Goal: Information Seeking & Learning: Learn about a topic

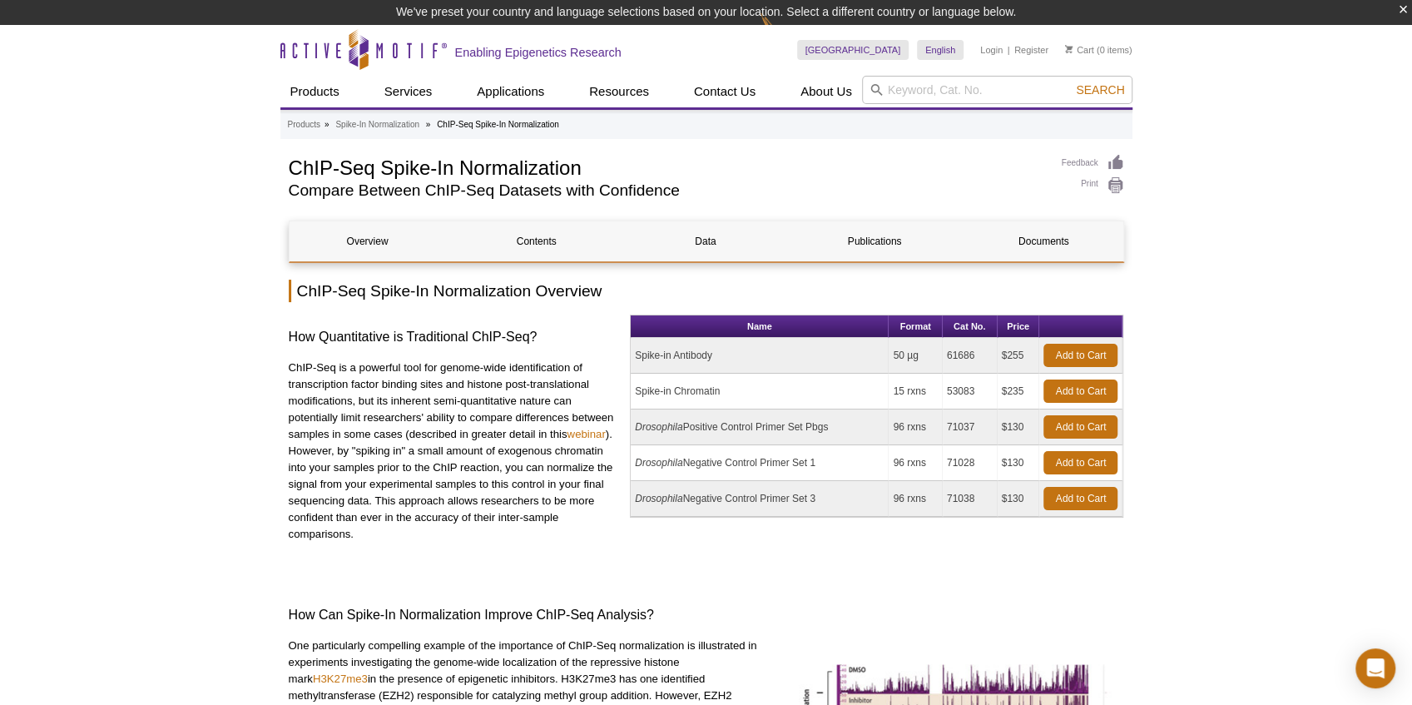
drag, startPoint x: 772, startPoint y: 340, endPoint x: 648, endPoint y: 348, distance: 124.2
click at [648, 348] on td "Spike-in Antibody" at bounding box center [760, 356] width 258 height 36
click at [855, 366] on td "Spike-in Antibody" at bounding box center [760, 356] width 258 height 36
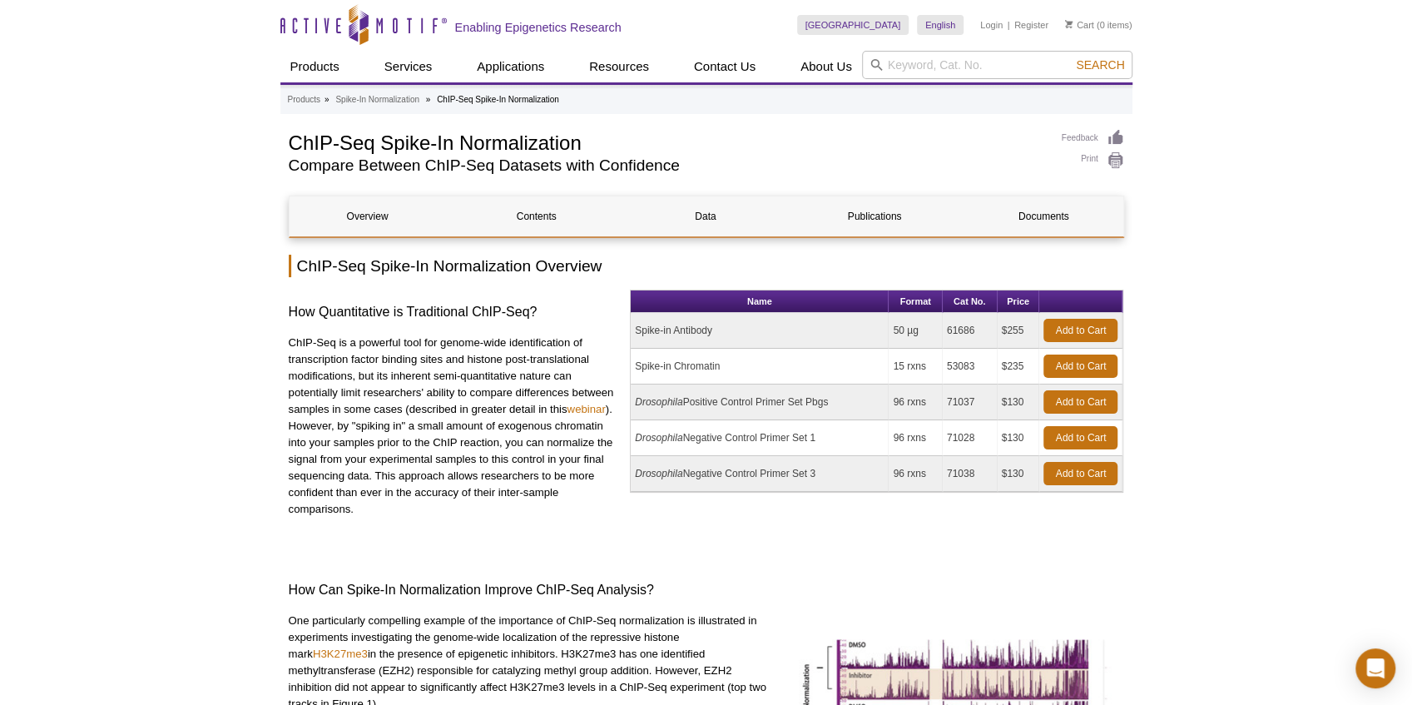
drag, startPoint x: 976, startPoint y: 369, endPoint x: 943, endPoint y: 358, distance: 34.5
click at [943, 358] on td "53083" at bounding box center [970, 367] width 55 height 36
click at [1013, 373] on td "$235" at bounding box center [1019, 367] width 42 height 36
click at [730, 334] on td "Spike-in Antibody" at bounding box center [760, 331] width 258 height 36
drag, startPoint x: 749, startPoint y: 368, endPoint x: 676, endPoint y: 369, distance: 73.2
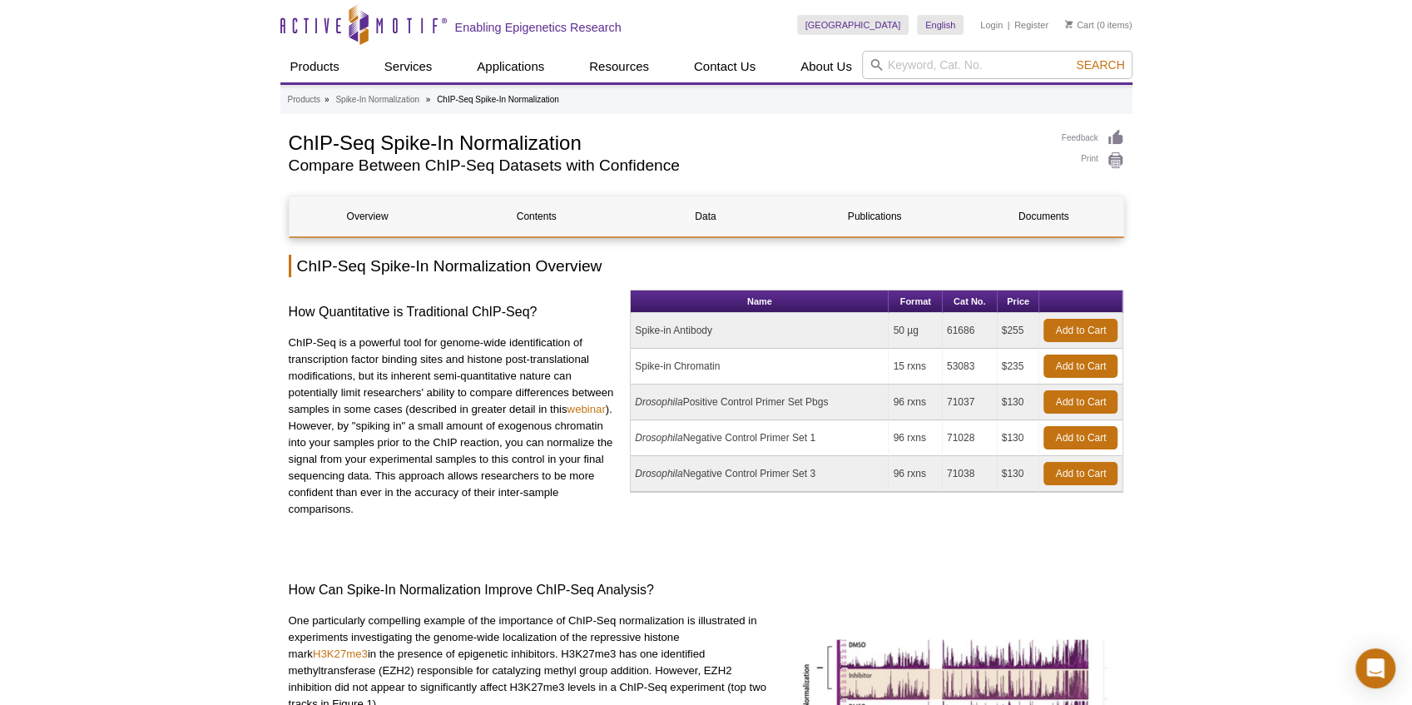
click at [676, 369] on td "Spike-in Chromatin" at bounding box center [760, 367] width 258 height 36
click at [836, 369] on td "Spike-in Chromatin" at bounding box center [760, 367] width 258 height 36
